Goal: Task Accomplishment & Management: Complete application form

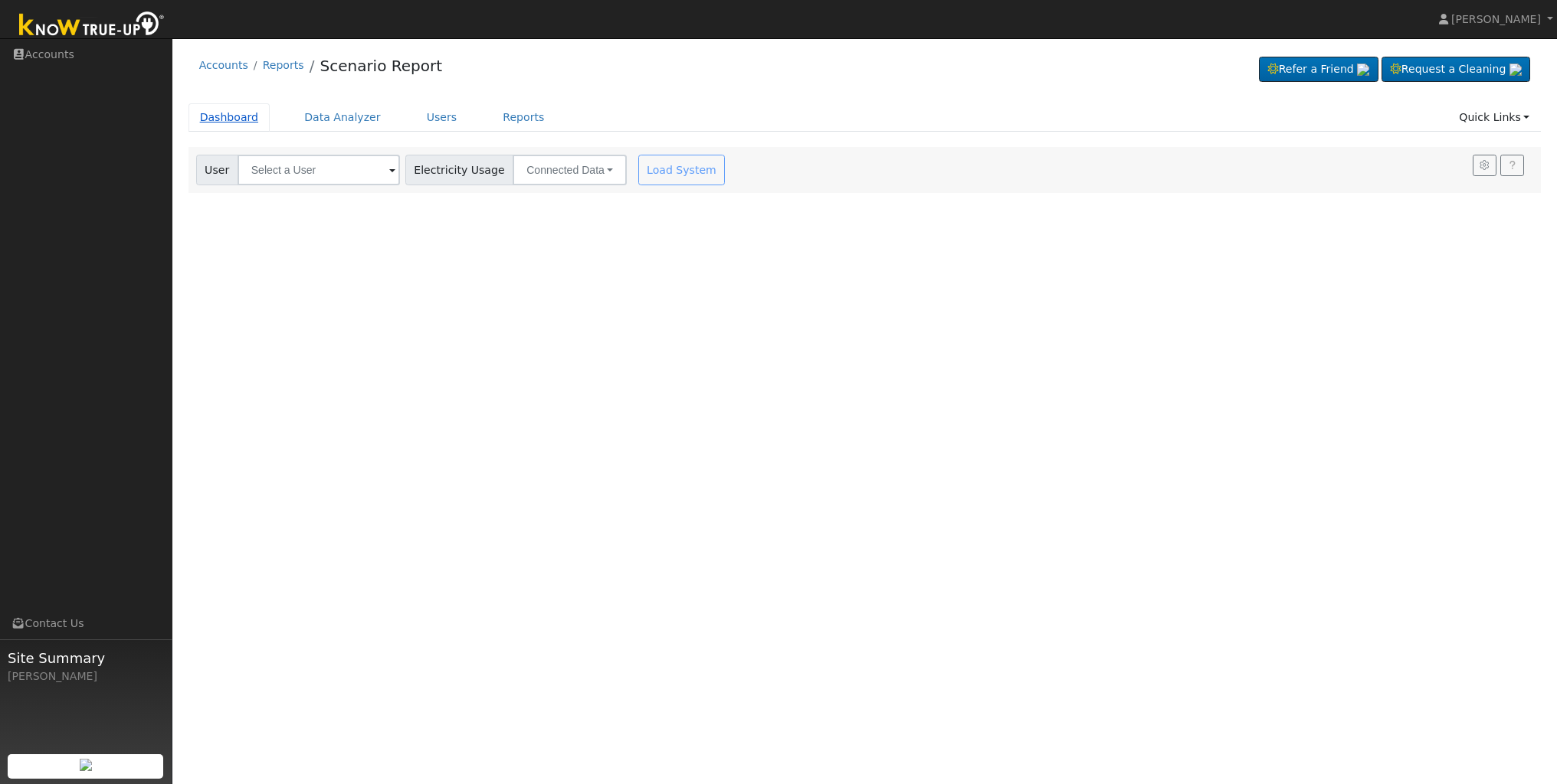
click at [228, 122] on link "Dashboard" at bounding box center [229, 117] width 82 height 29
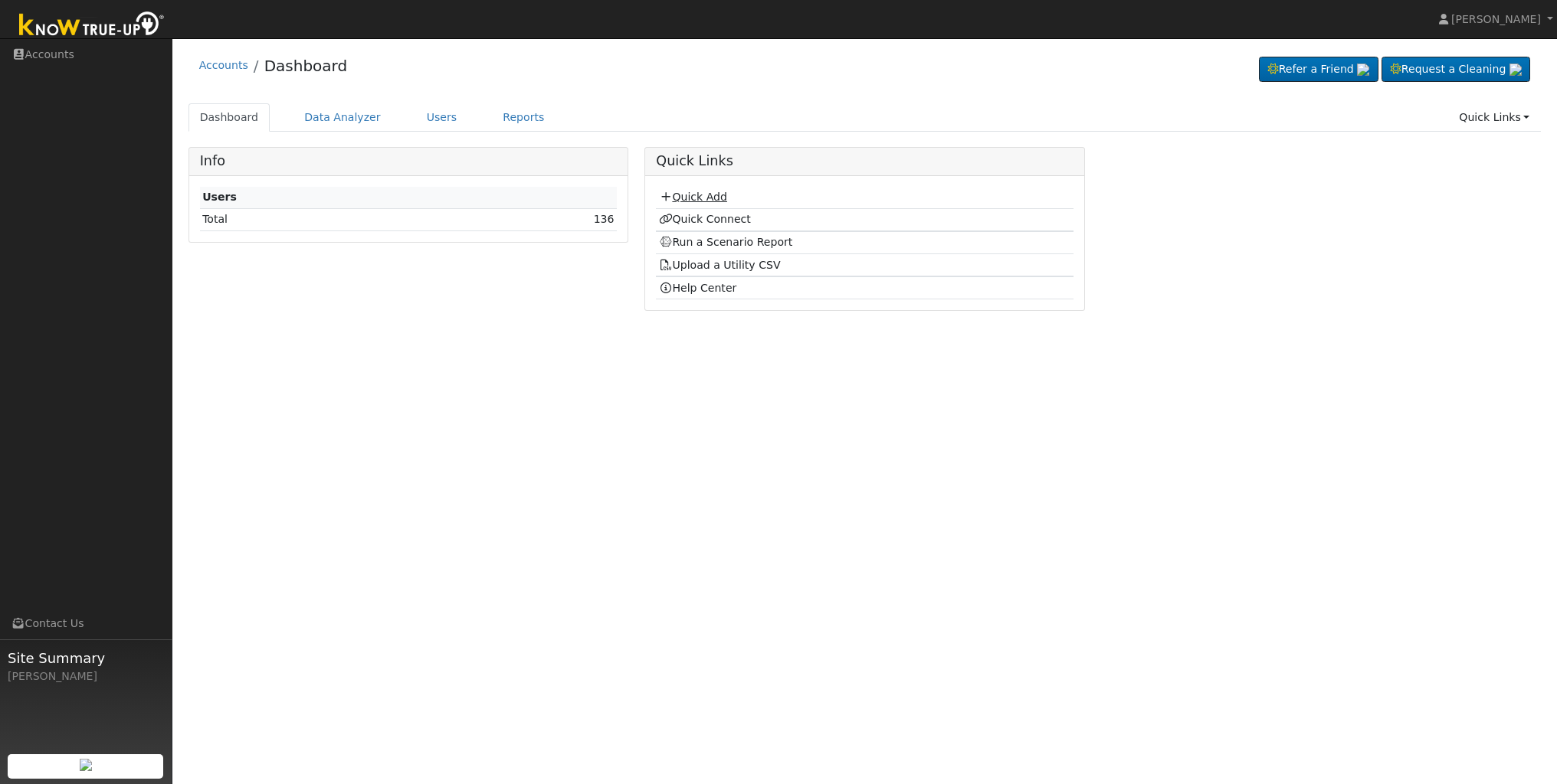
click at [711, 193] on link "Quick Add" at bounding box center [693, 196] width 68 height 12
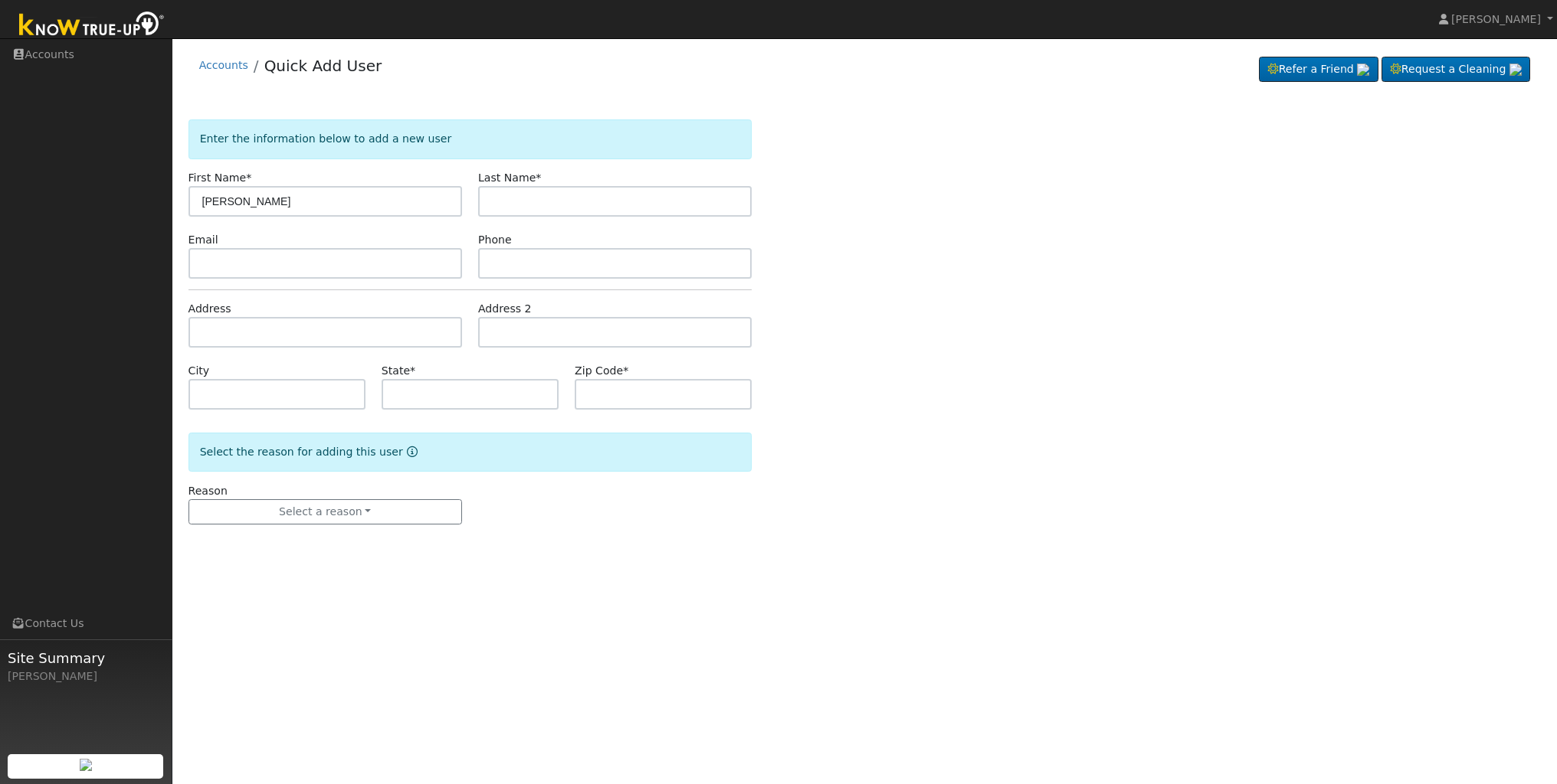
type input "Laura"
type input "Hayth"
type input "laura14@gmail.com"
click at [670, 266] on input "text" at bounding box center [615, 263] width 273 height 31
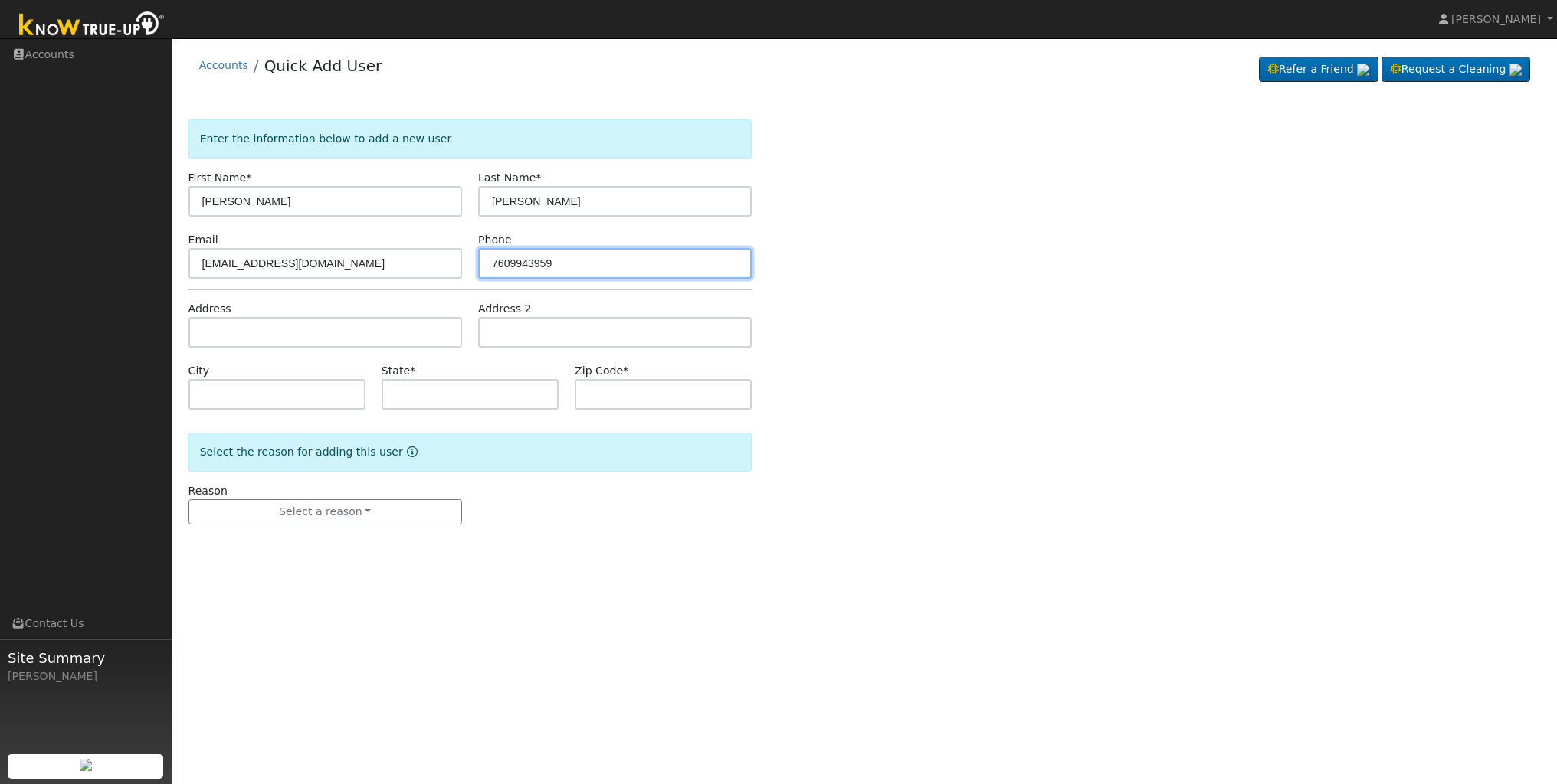
type input "7609943959"
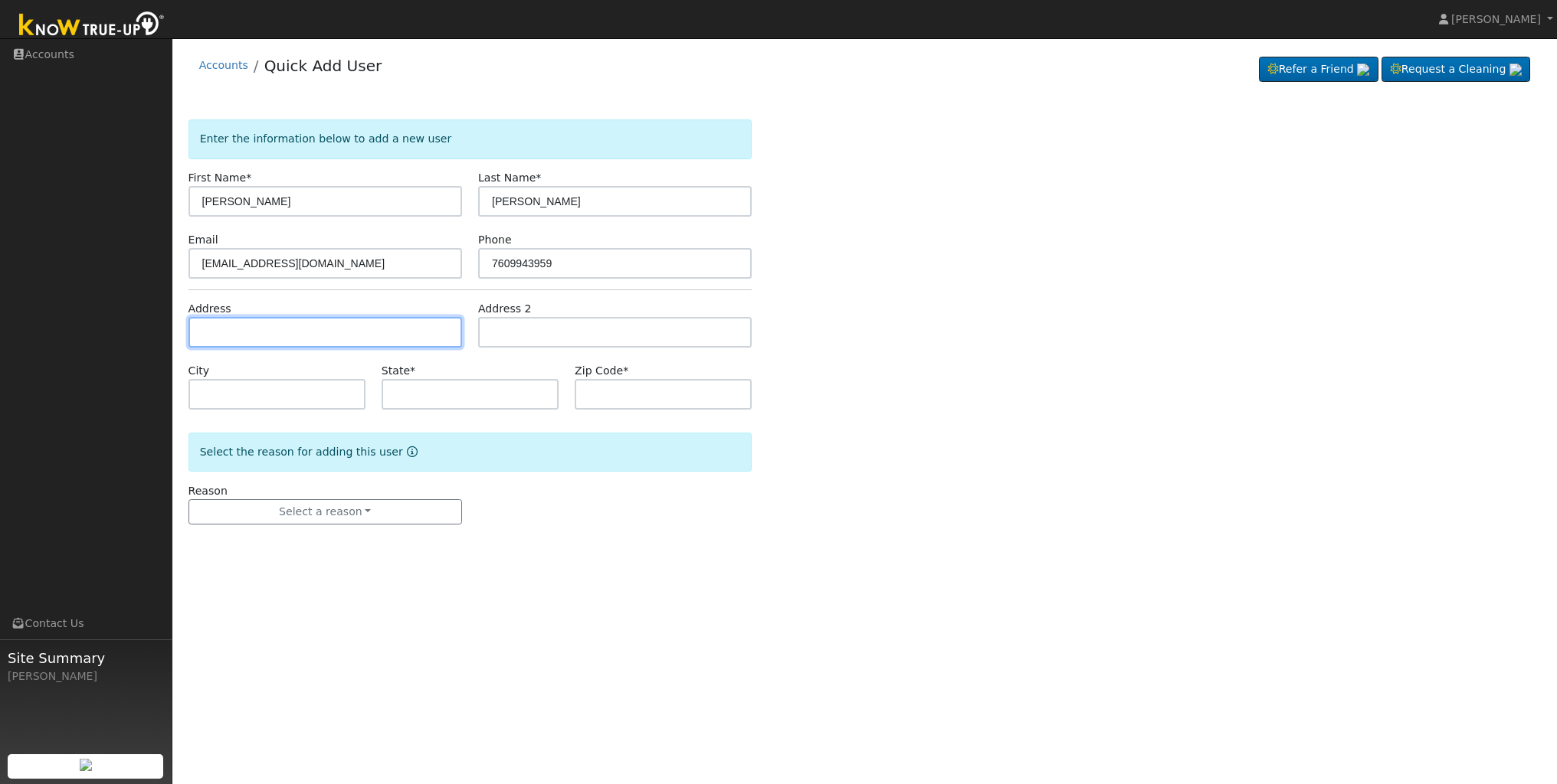
click at [265, 332] on input "text" at bounding box center [325, 331] width 273 height 31
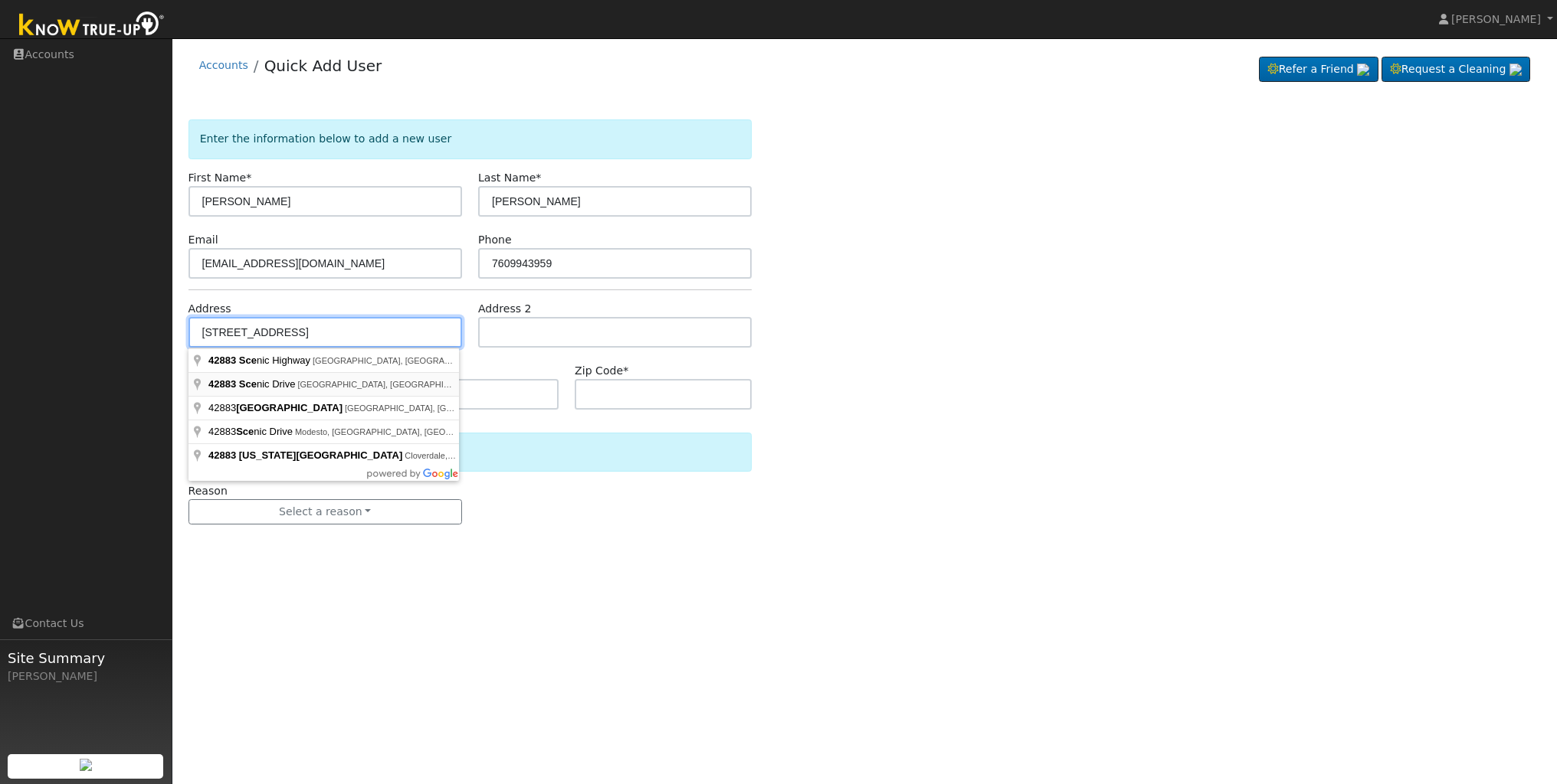
type input "42883 Scenic Drive"
type input "Oakhurst"
type input "CA"
type input "93644"
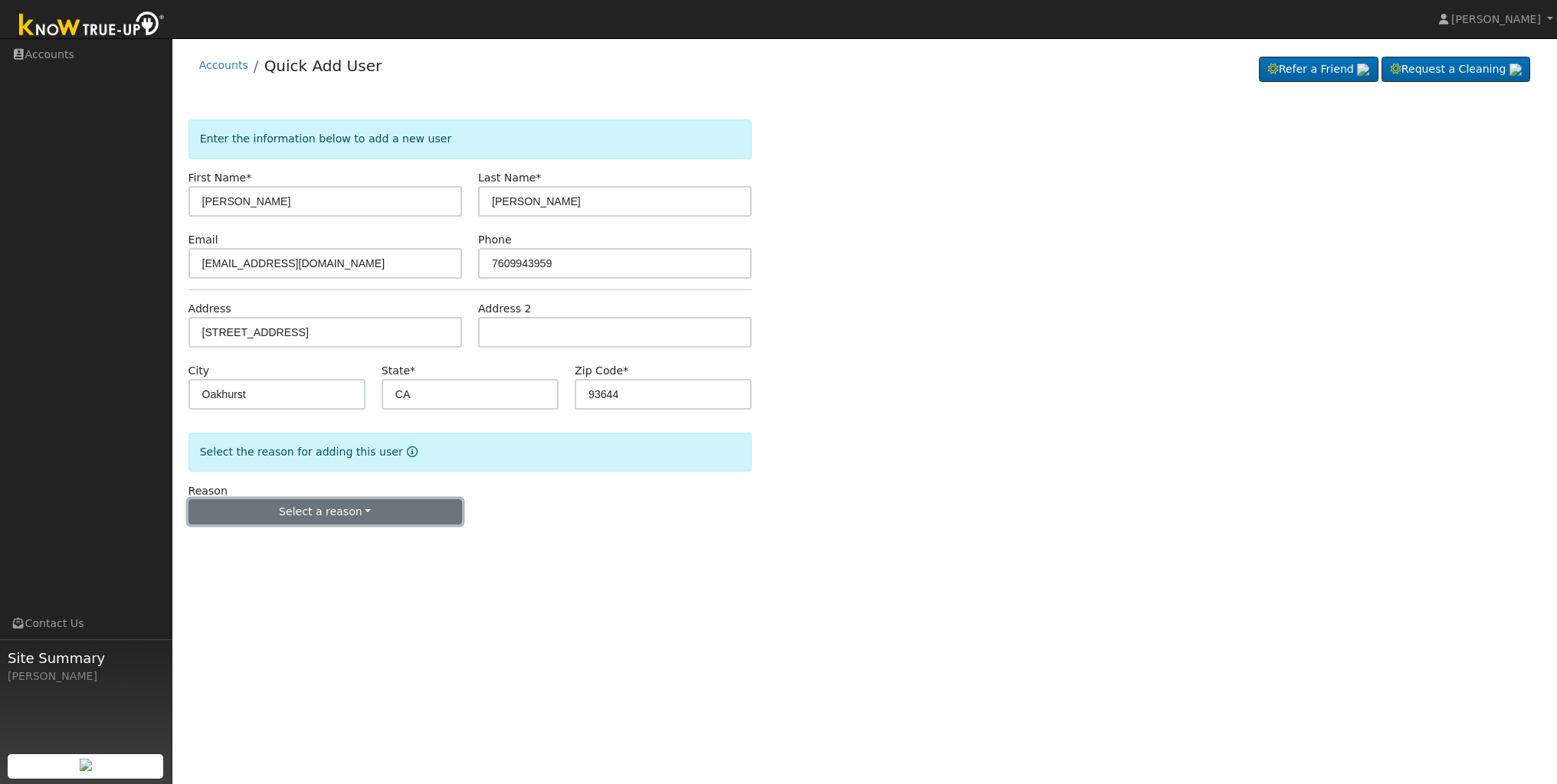
click at [328, 512] on button "Select a reason" at bounding box center [325, 512] width 273 height 26
click at [301, 536] on link "New lead" at bounding box center [274, 543] width 170 height 22
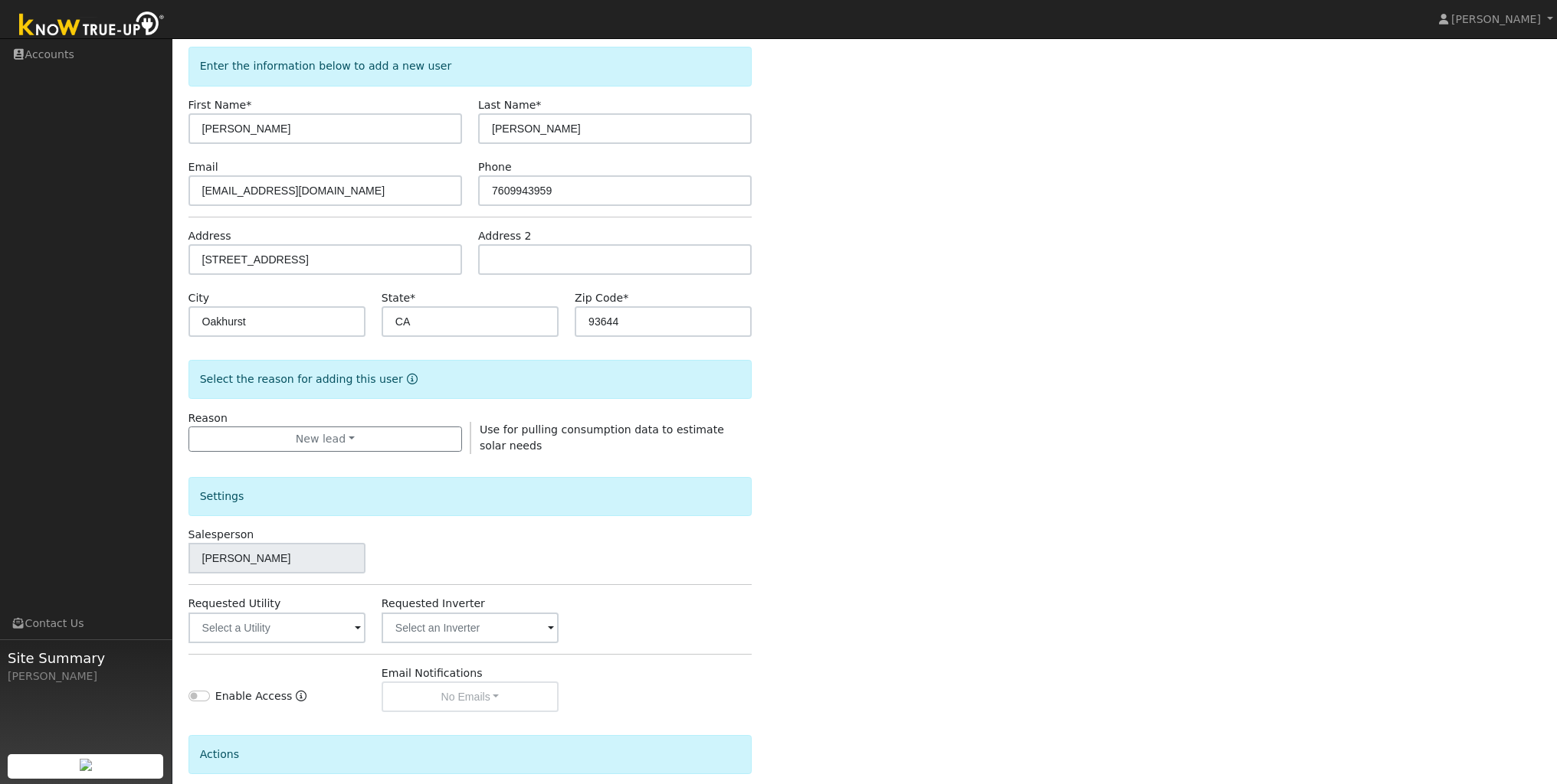
scroll to position [207, 0]
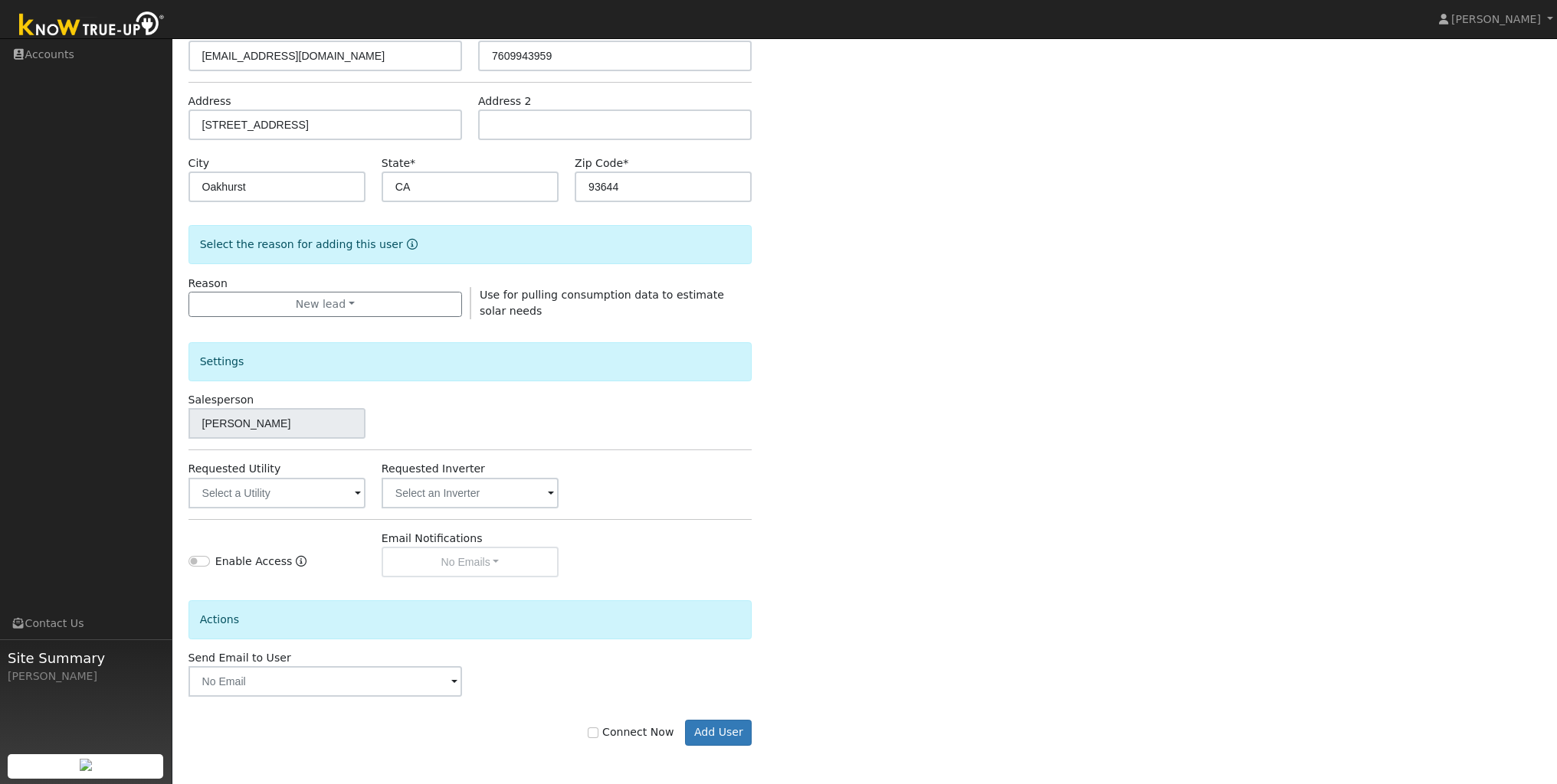
click at [354, 494] on span at bounding box center [357, 494] width 6 height 18
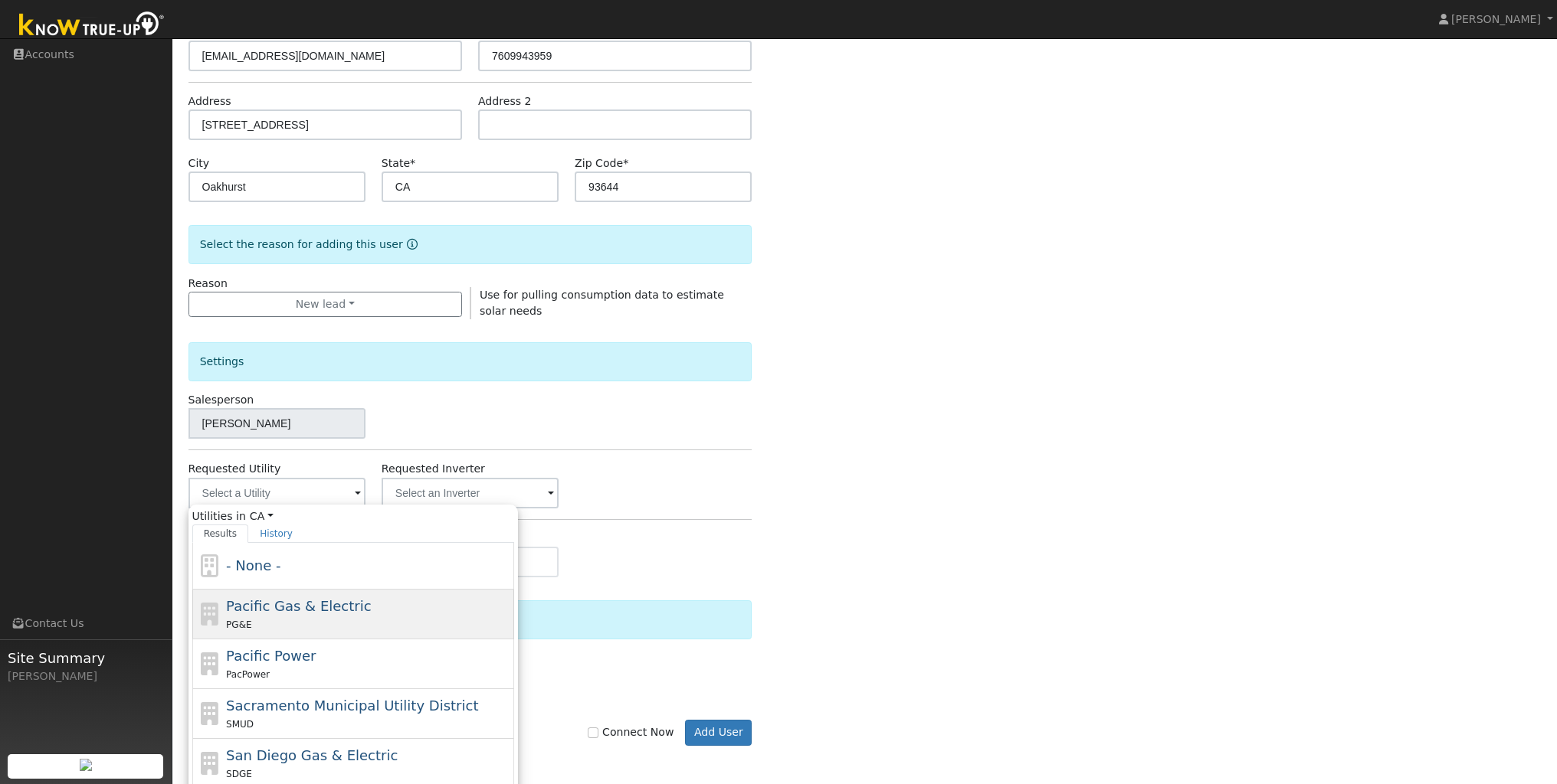
click at [265, 611] on span "Pacific Gas & Electric" at bounding box center [298, 606] width 145 height 16
type input "Pacific Gas & Electric"
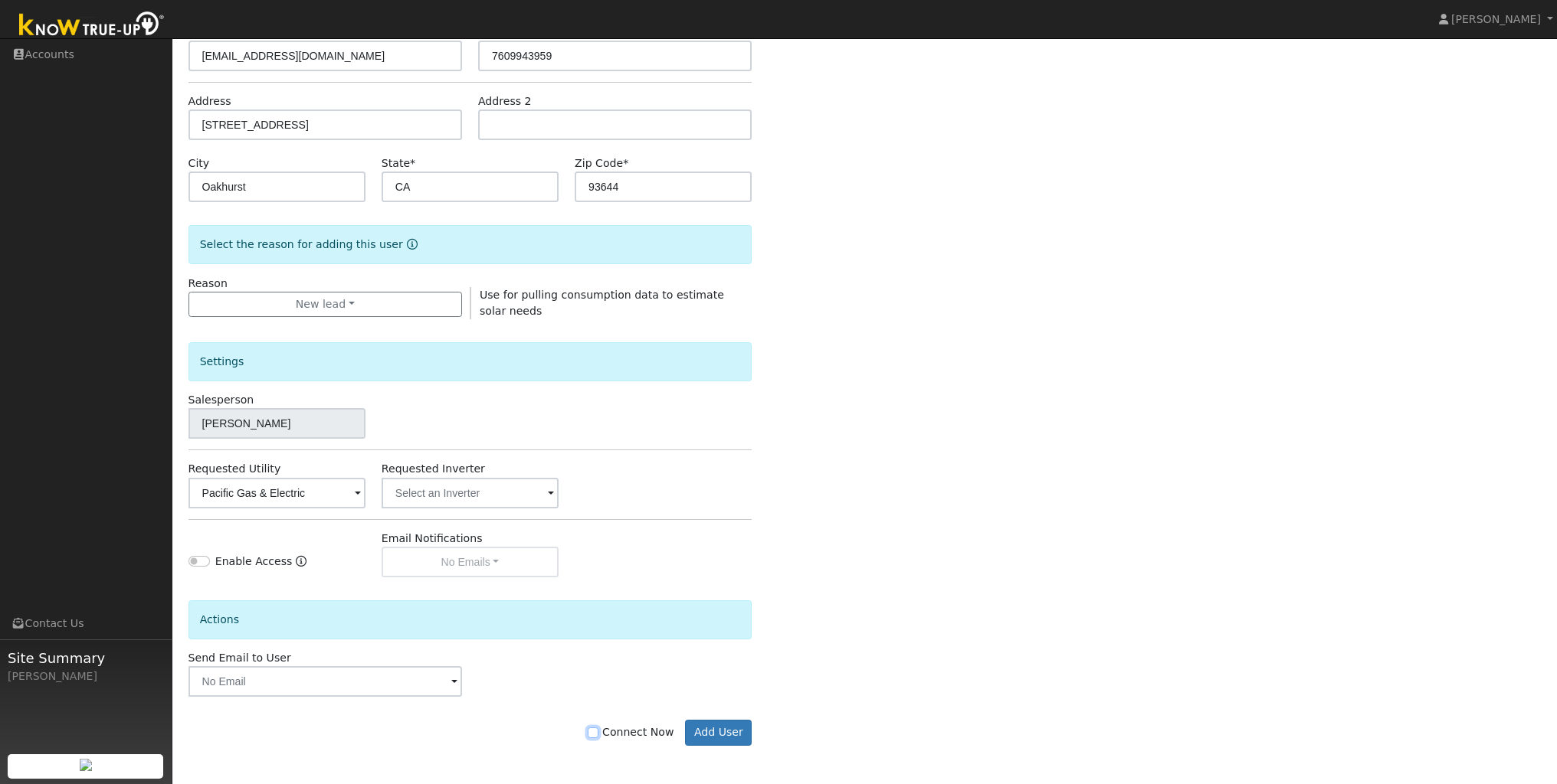
click at [597, 737] on input "Connect Now" at bounding box center [593, 733] width 11 height 11
checkbox input "true"
click at [724, 735] on button "Add User" at bounding box center [718, 733] width 67 height 26
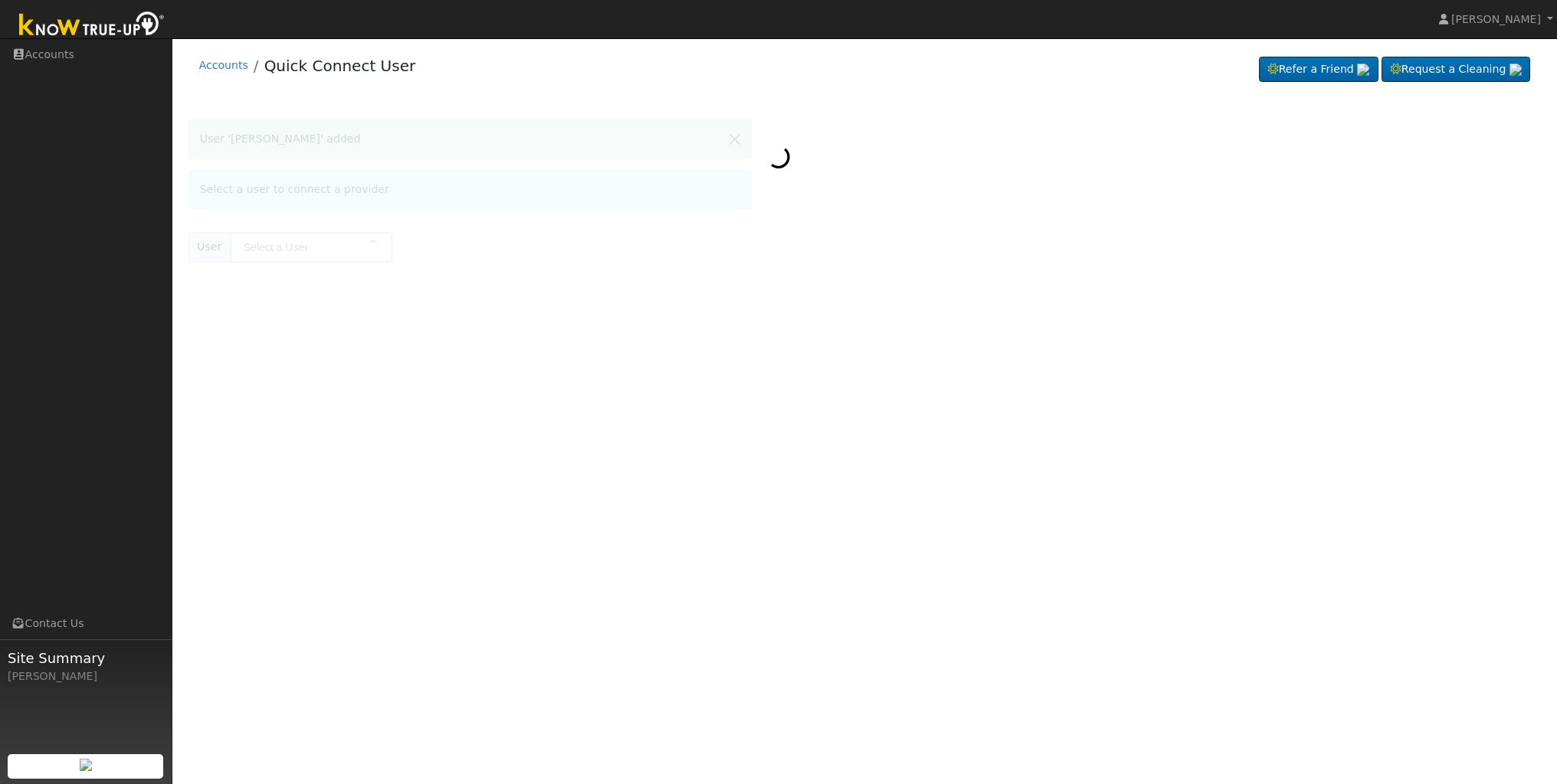
type input "Laura Hayth"
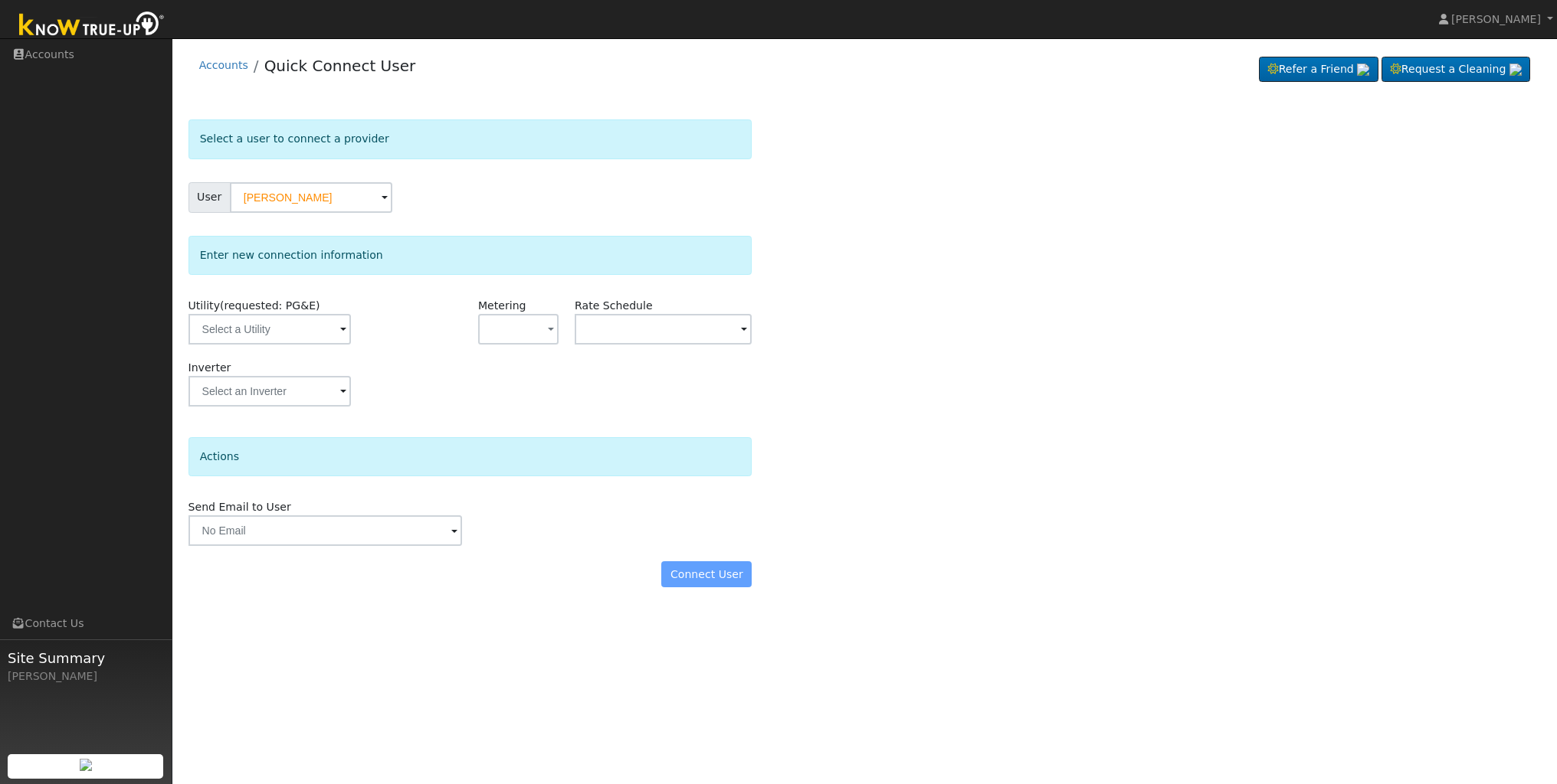
click at [340, 329] on span at bounding box center [343, 330] width 6 height 18
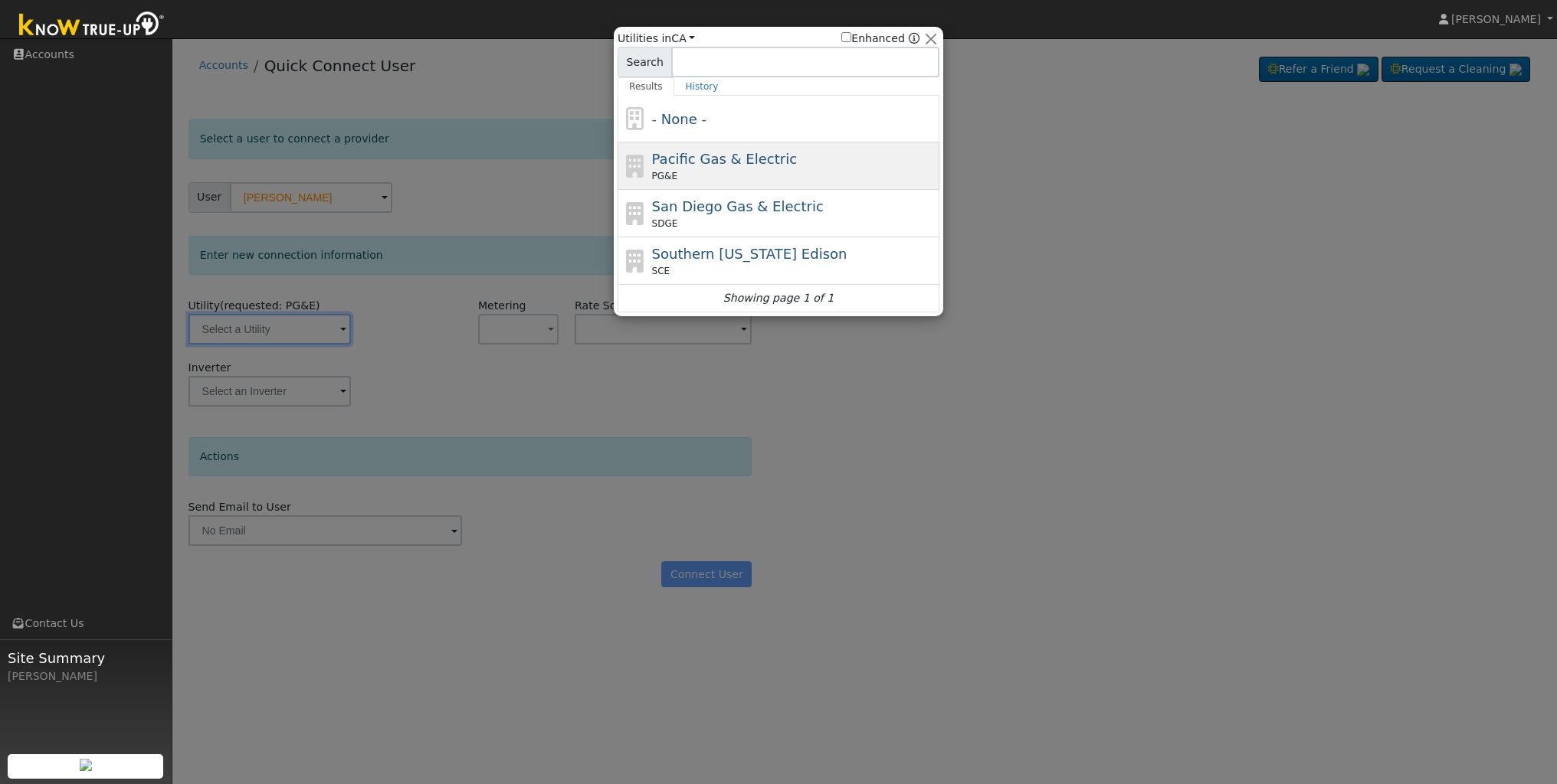
click at [744, 173] on div "PG&E" at bounding box center [794, 177] width 284 height 14
type input "PG&E"
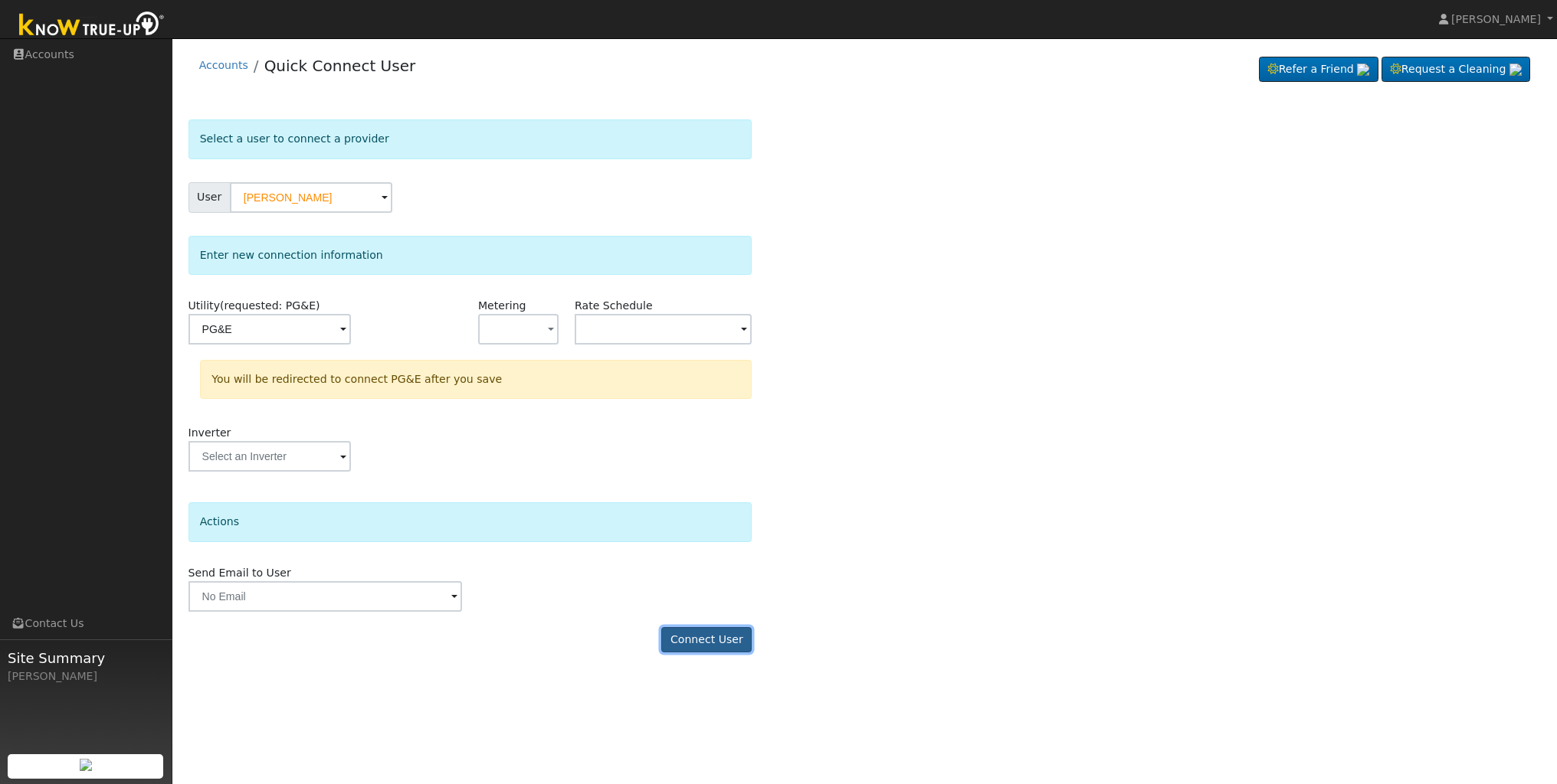
click at [717, 641] on button "Connect User" at bounding box center [706, 640] width 91 height 26
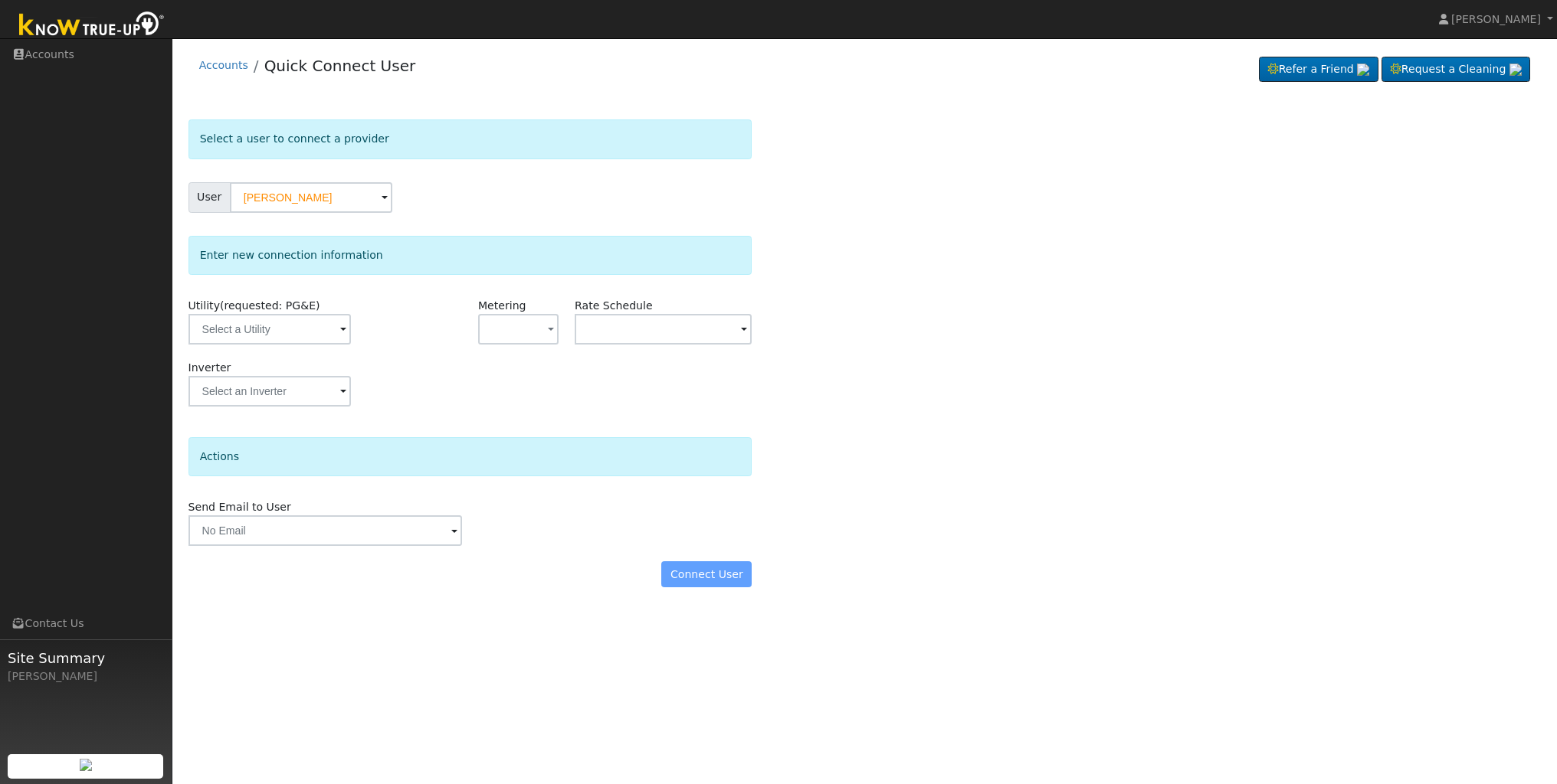
click at [340, 331] on span at bounding box center [343, 330] width 6 height 18
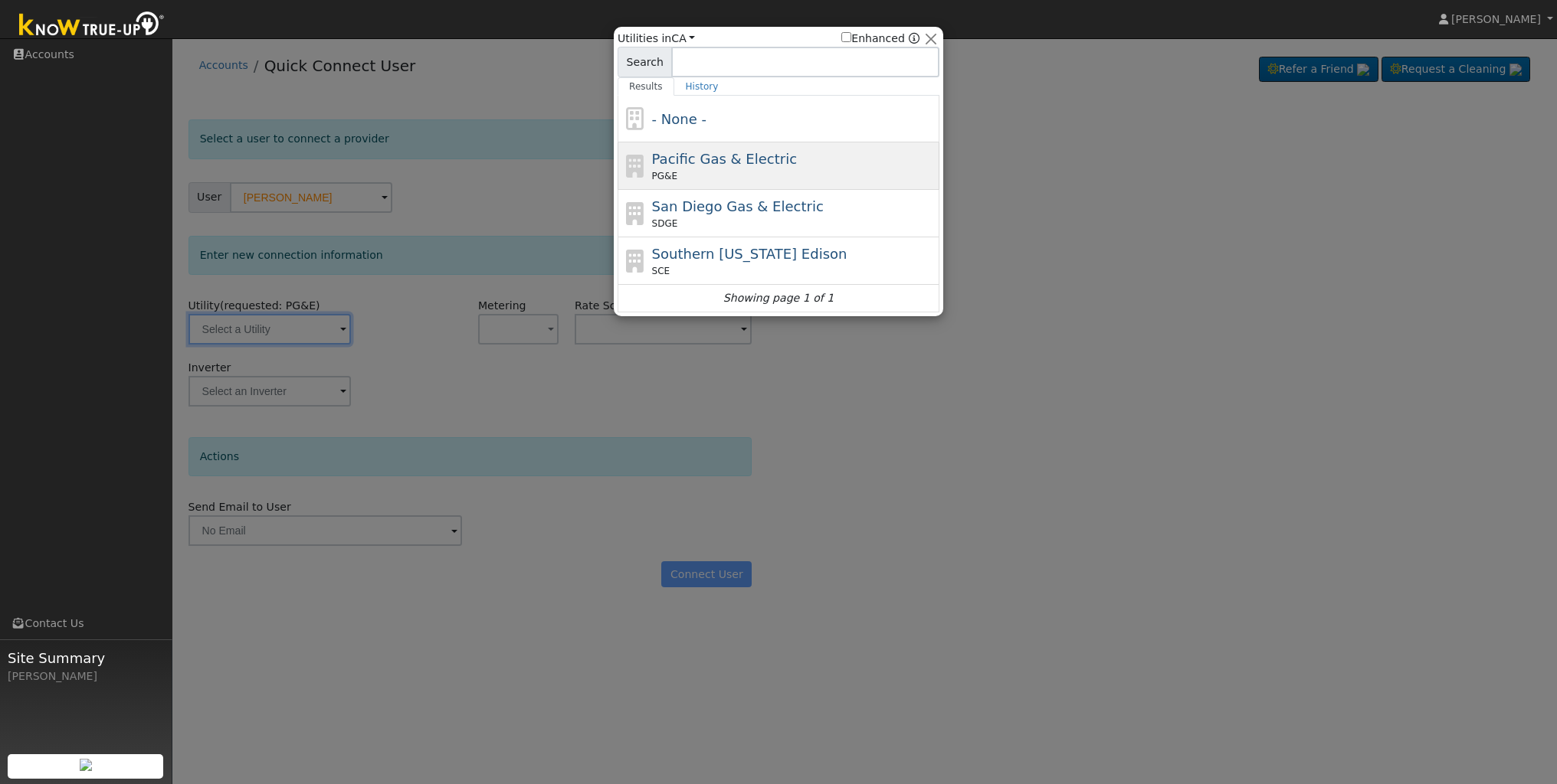
click at [684, 177] on div "PG&E" at bounding box center [794, 177] width 284 height 14
type input "PG&E"
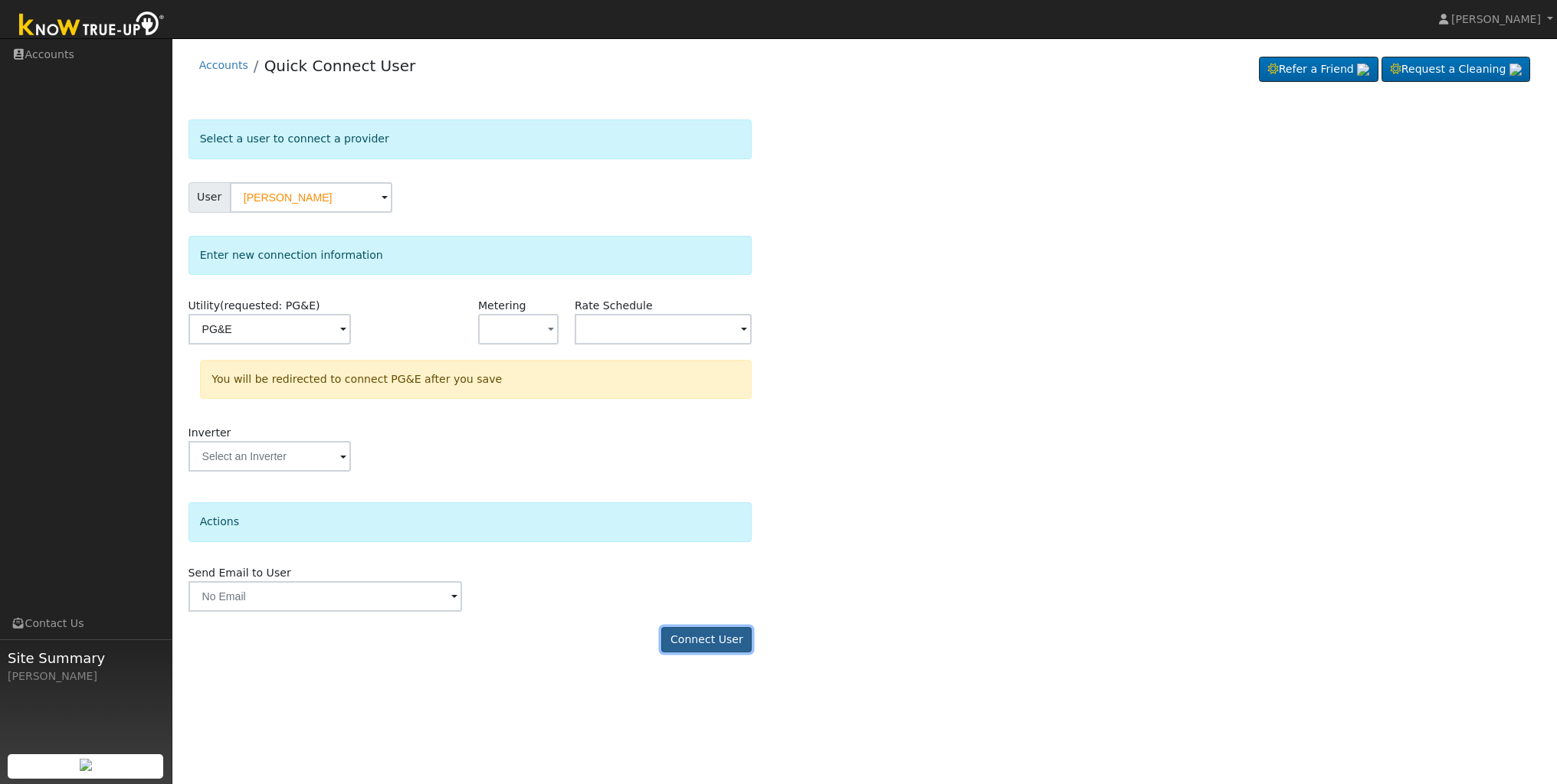
click at [716, 638] on button "Connect User" at bounding box center [706, 640] width 91 height 26
